Goal: Use online tool/utility: Use online tool/utility

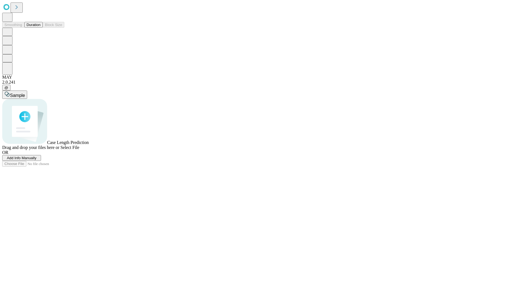
click at [40, 28] on button "Duration" at bounding box center [33, 25] width 18 height 6
click at [25, 93] on span "Sample" at bounding box center [17, 95] width 15 height 5
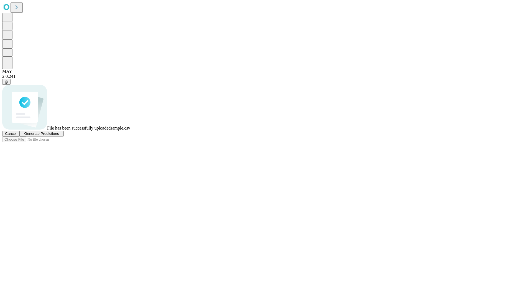
click at [59, 136] on span "Generate Predictions" at bounding box center [41, 134] width 35 height 4
